Goal: Use online tool/utility: Use online tool/utility

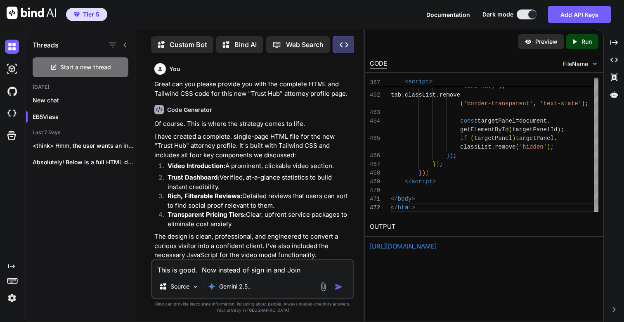
scroll to position [26, 0]
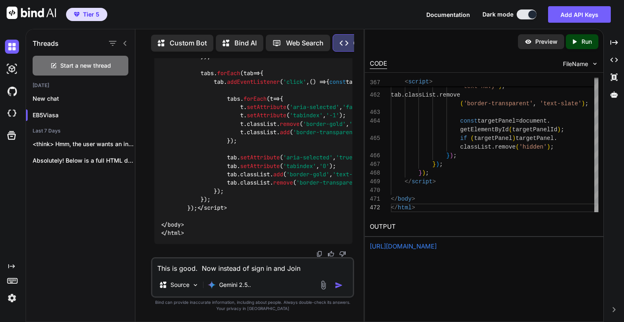
type textarea "This is good. Now instead of sign in and Join"
type textarea "x"
type textarea "This is good. Now instead of sign in and Join."
type textarea "x"
type textarea "This is good. Now instead of sign in and Join"
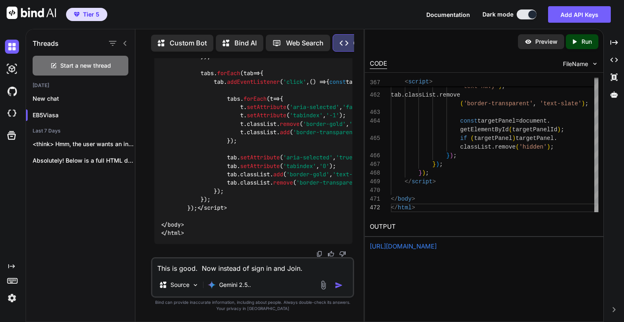
type textarea "x"
type textarea "This is good. Now instead of sign in and Join,"
type textarea "x"
type textarea "This is good. Now instead of sign in and Join,"
type textarea "x"
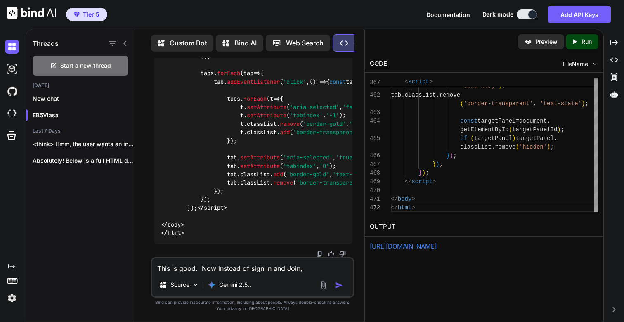
type textarea "This is good. Now instead of sign in and Join, l"
type textarea "x"
type textarea "This is good. Now instead of sign in and Join, le"
type textarea "x"
type textarea "This is good. Now instead of sign in and Join, let"
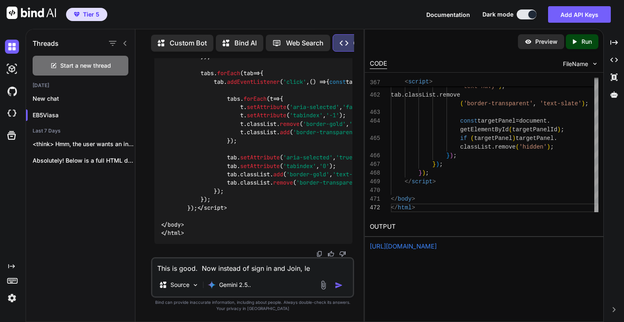
type textarea "x"
type textarea "This is good. Now instead of sign in and Join, lets"
type textarea "x"
type textarea "This is good. Now instead of sign in and Join, lets"
type textarea "x"
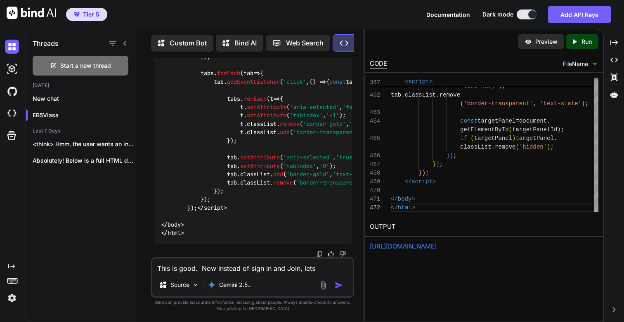
type textarea "This is good. Now instead of sign in and Join, lets r"
type textarea "x"
type textarea "This is good. Now instead of sign in and Join, lets re"
type textarea "x"
type textarea "This is good. Now instead of sign in and Join, lets rep"
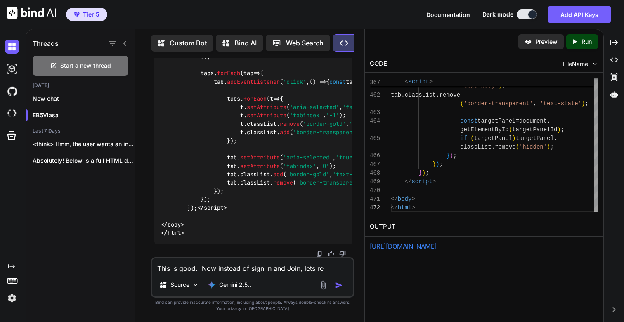
type textarea "x"
type textarea "This is good. Now instead of sign in and Join, lets repl"
type textarea "x"
type textarea "This is good. Now instead of sign in and Join, lets repla"
type textarea "x"
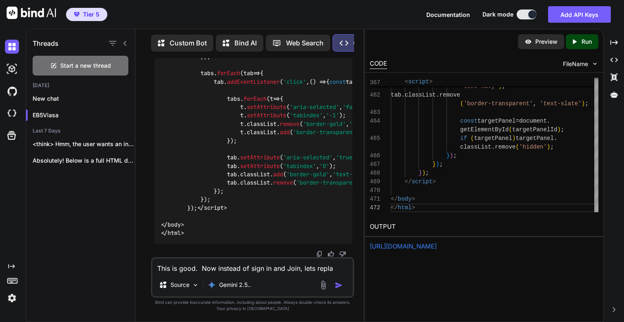
type textarea "This is good. Now instead of sign in and Join, lets replac"
type textarea "x"
type textarea "This is good. Now instead of sign in and Join, lets replace"
type textarea "x"
type textarea "This is good. Now instead of sign in and Join, lets replace"
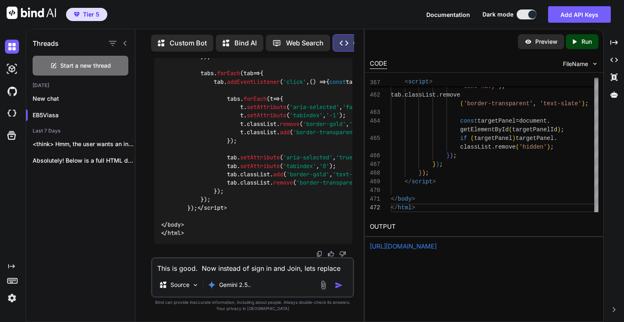
type textarea "x"
type textarea "This is good. Now instead of sign in and Join, lets replace t"
type textarea "x"
type textarea "This is good. Now instead of sign in and Join, lets replace th"
type textarea "x"
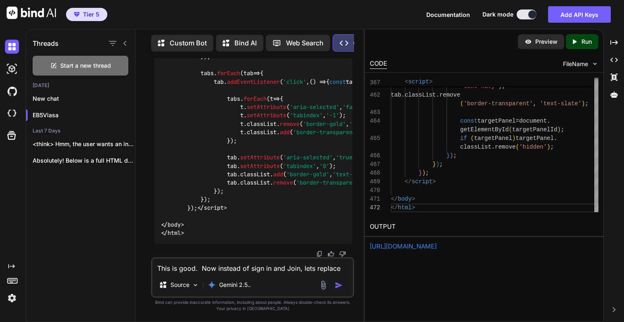
type textarea "This is good. Now instead of sign in and Join, lets replace thi"
type textarea "x"
type textarea "This is good. Now instead of sign in and Join, lets replace this"
type textarea "x"
type textarea "This is good. Now instead of sign in and Join, lets replace this"
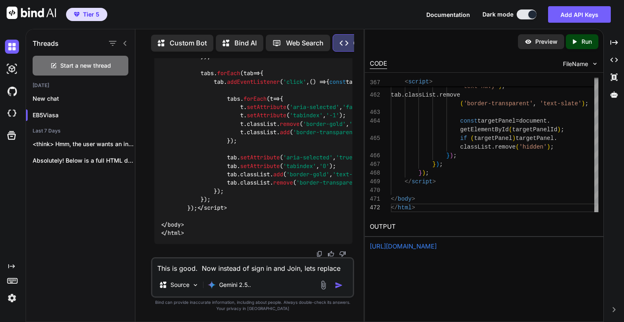
type textarea "x"
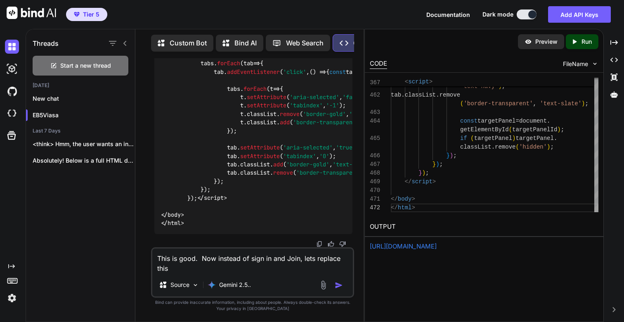
type textarea "This is good. Now instead of sign in and Join, lets replace this w"
type textarea "x"
type textarea "This is good. Now instead of sign in and Join, lets replace this wi"
type textarea "x"
type textarea "This is good. Now instead of sign in and Join, lets replace this wit"
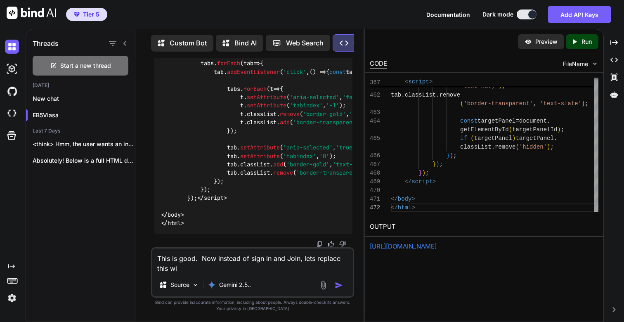
type textarea "x"
type textarea "This is good. Now instead of sign in and Join, lets replace this with"
type textarea "x"
type textarea "This is good. Now instead of sign in and Join, lets replace this with"
type textarea "x"
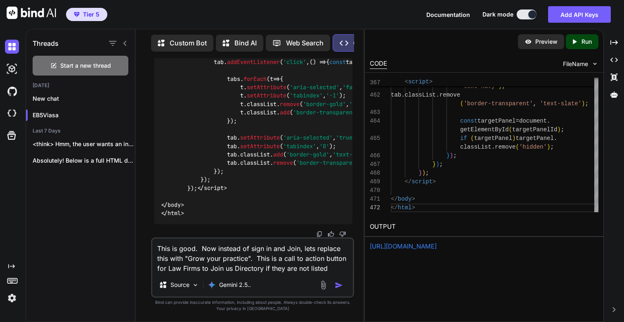
type textarea "This is good. Now instead of sign in and Join, lets replace this with "Grow you…"
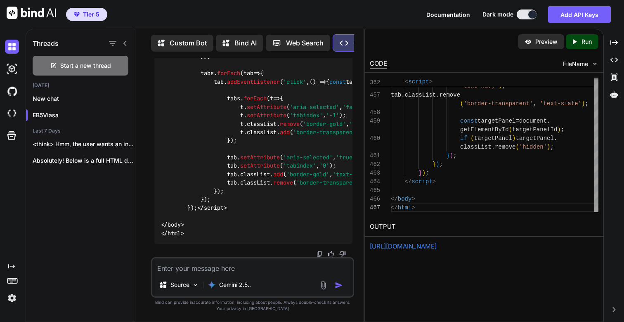
scroll to position [30811, 0]
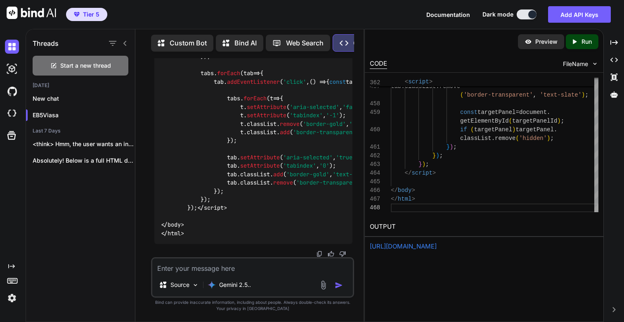
click at [584, 42] on p "Run" at bounding box center [586, 42] width 10 height 8
click at [402, 248] on link "[URL][DOMAIN_NAME]" at bounding box center [403, 246] width 67 height 8
click at [584, 38] on p "Run" at bounding box center [586, 42] width 10 height 8
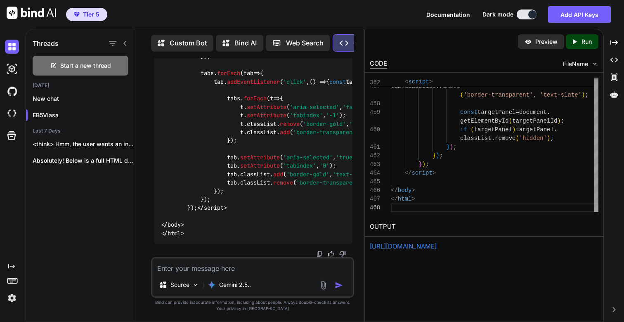
click at [430, 248] on link "[URL][DOMAIN_NAME]" at bounding box center [403, 246] width 67 height 8
click at [241, 272] on textarea at bounding box center [252, 265] width 201 height 15
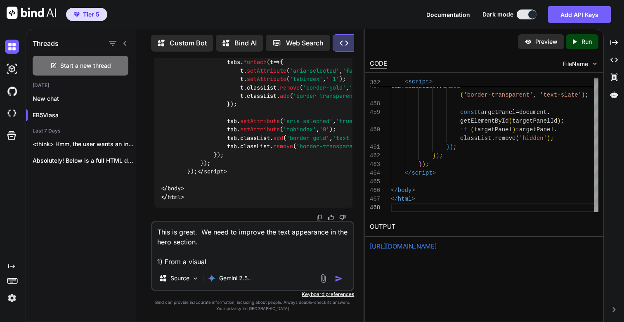
paste textarea "[URL][DOMAIN_NAME]"
click at [211, 262] on textarea "This is great. We need to improve the text appearance in the hero section. 1) F…" at bounding box center [252, 244] width 201 height 45
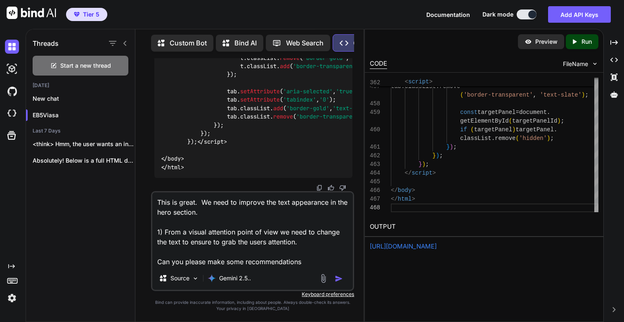
type textarea "This is great. We need to improve the text appearance in the hero section. 1) F…"
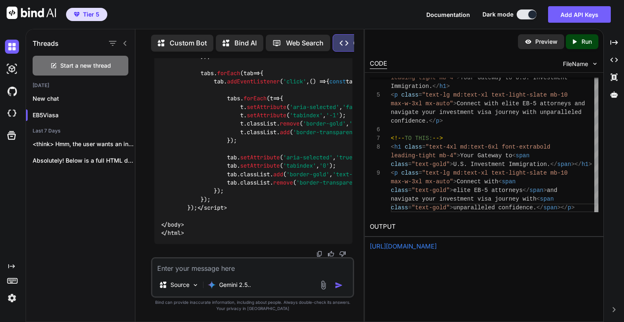
scroll to position [35594, 0]
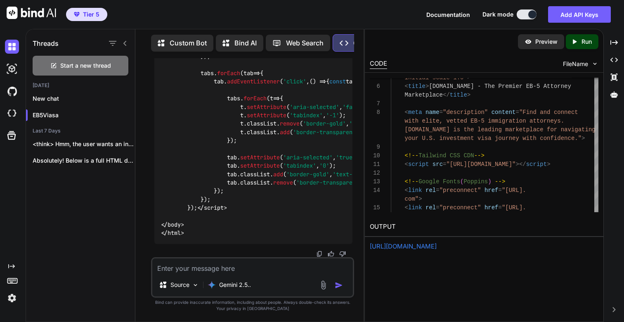
click at [581, 42] on p "Run" at bounding box center [586, 42] width 10 height 8
click at [412, 248] on link "[URL][DOMAIN_NAME]" at bounding box center [403, 246] width 67 height 8
